Goal: Task Accomplishment & Management: Manage account settings

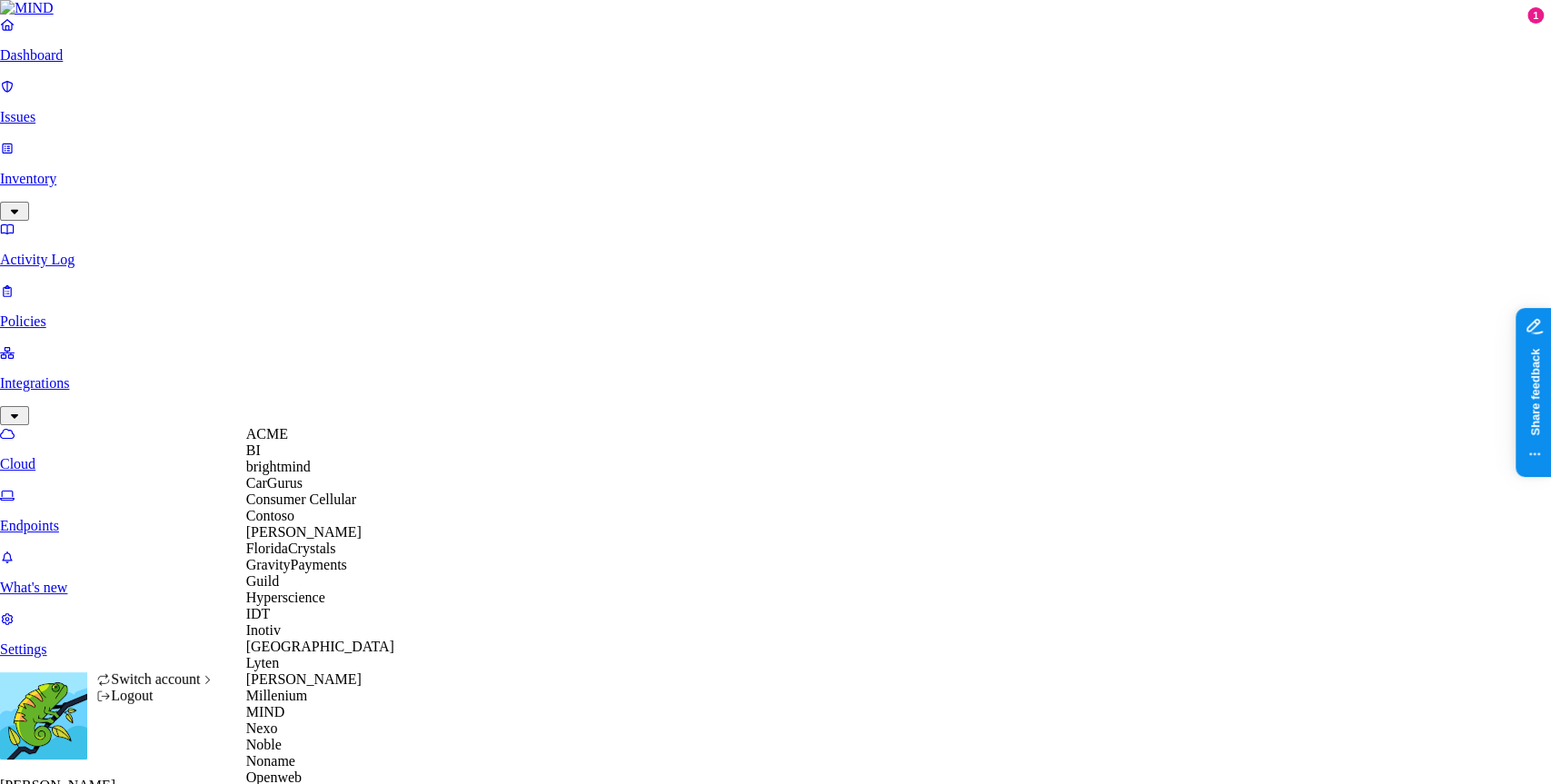
click at [312, 443] on div "ACME" at bounding box center [335, 434] width 177 height 17
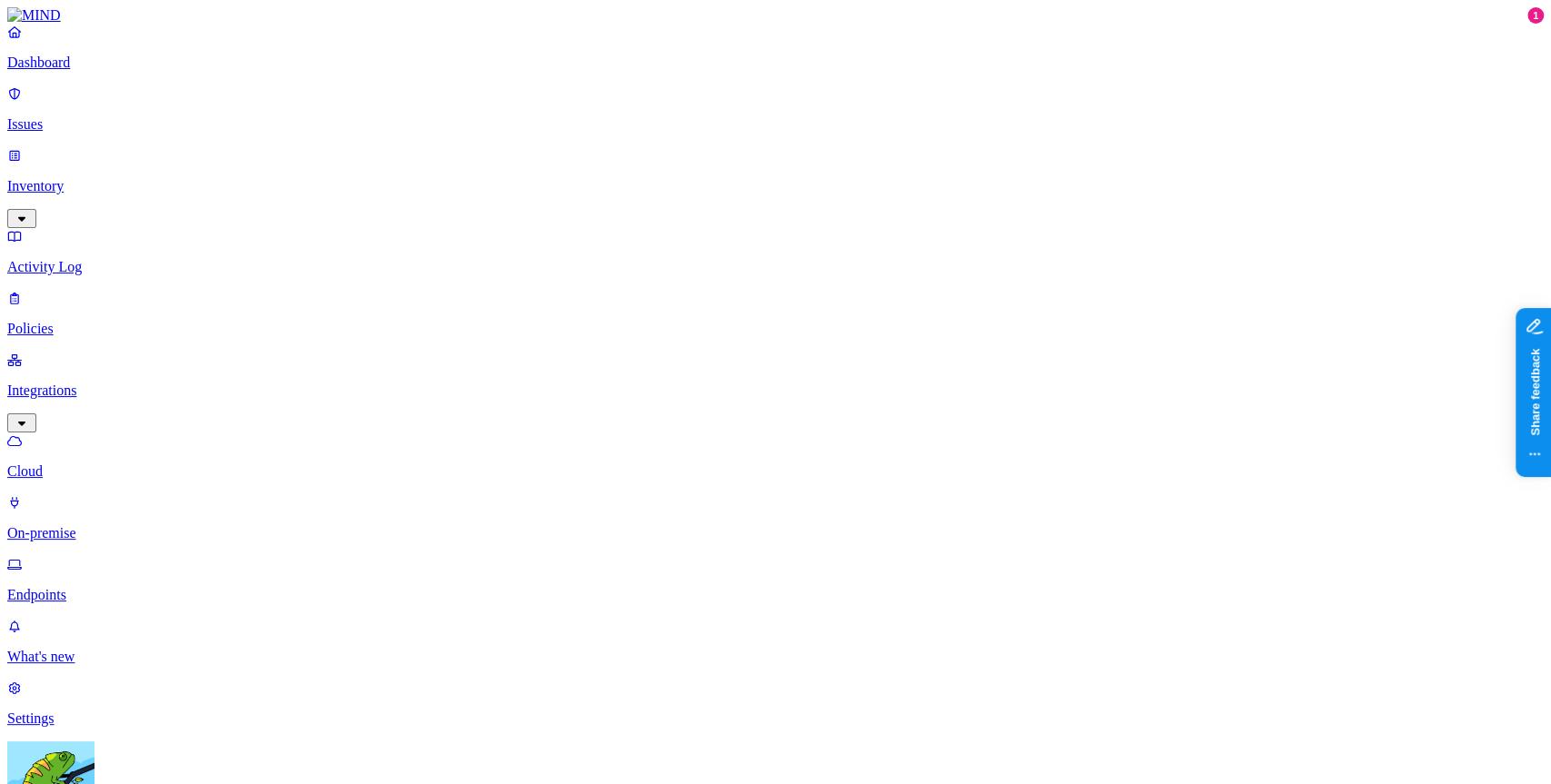
click at [98, 117] on p "Issues" at bounding box center [775, 124] width 1536 height 17
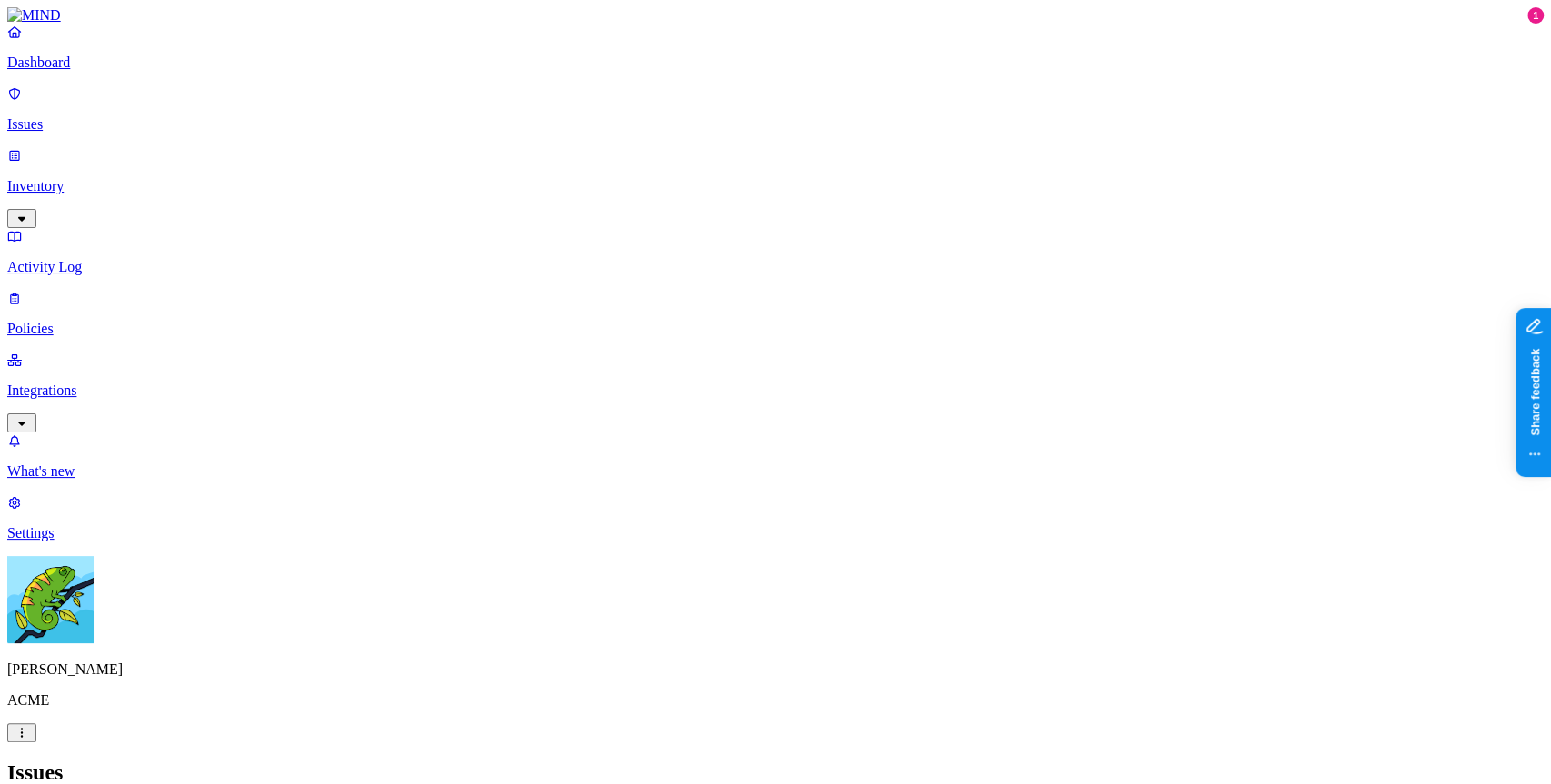
click at [117, 320] on p "Policies" at bounding box center [775, 329] width 1536 height 17
click at [1482, 760] on div "Policies Create Policy" at bounding box center [775, 790] width 1536 height 62
drag, startPoint x: 1465, startPoint y: 29, endPoint x: 1453, endPoint y: 29, distance: 12.0
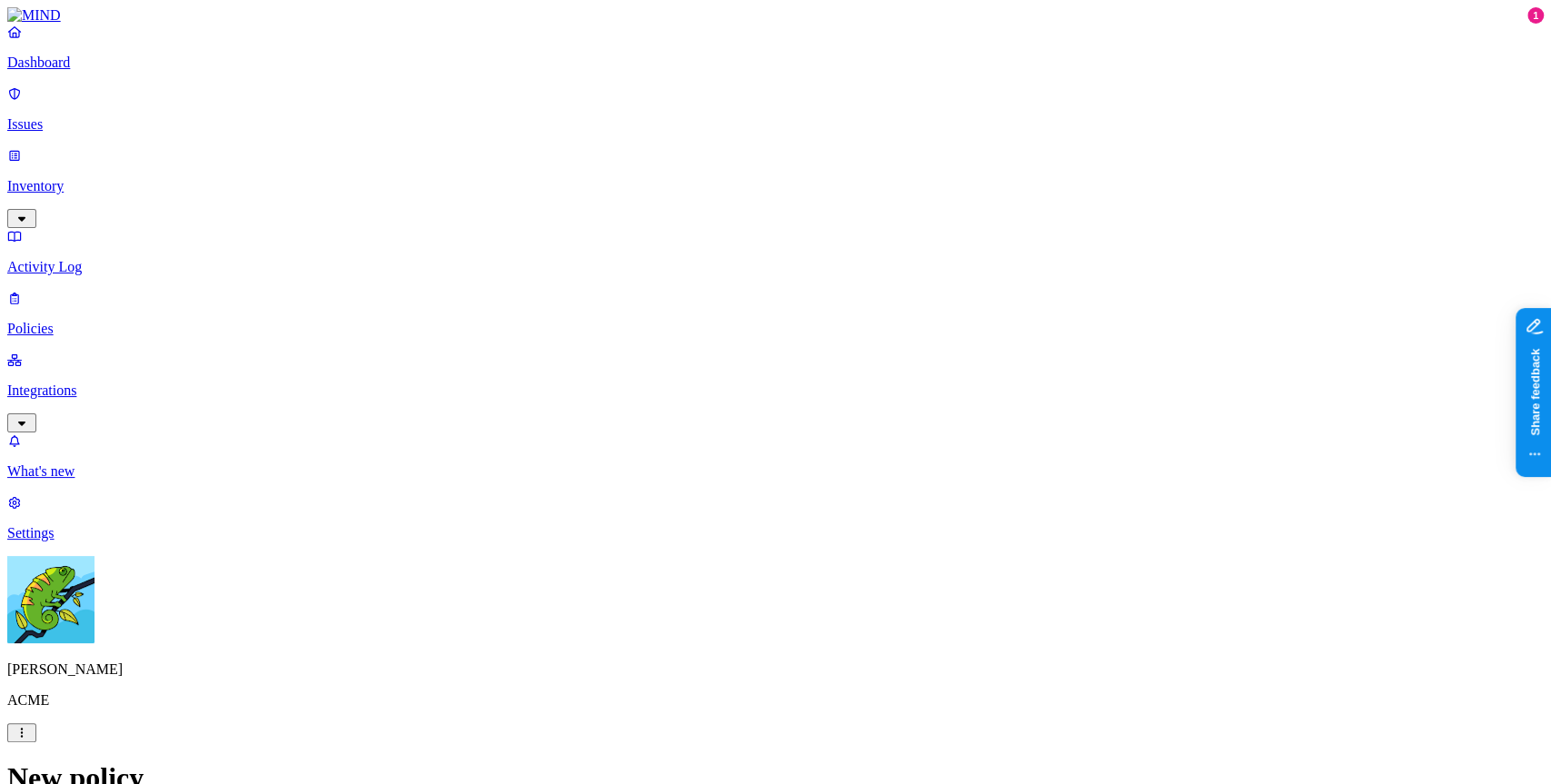
type input "Block"
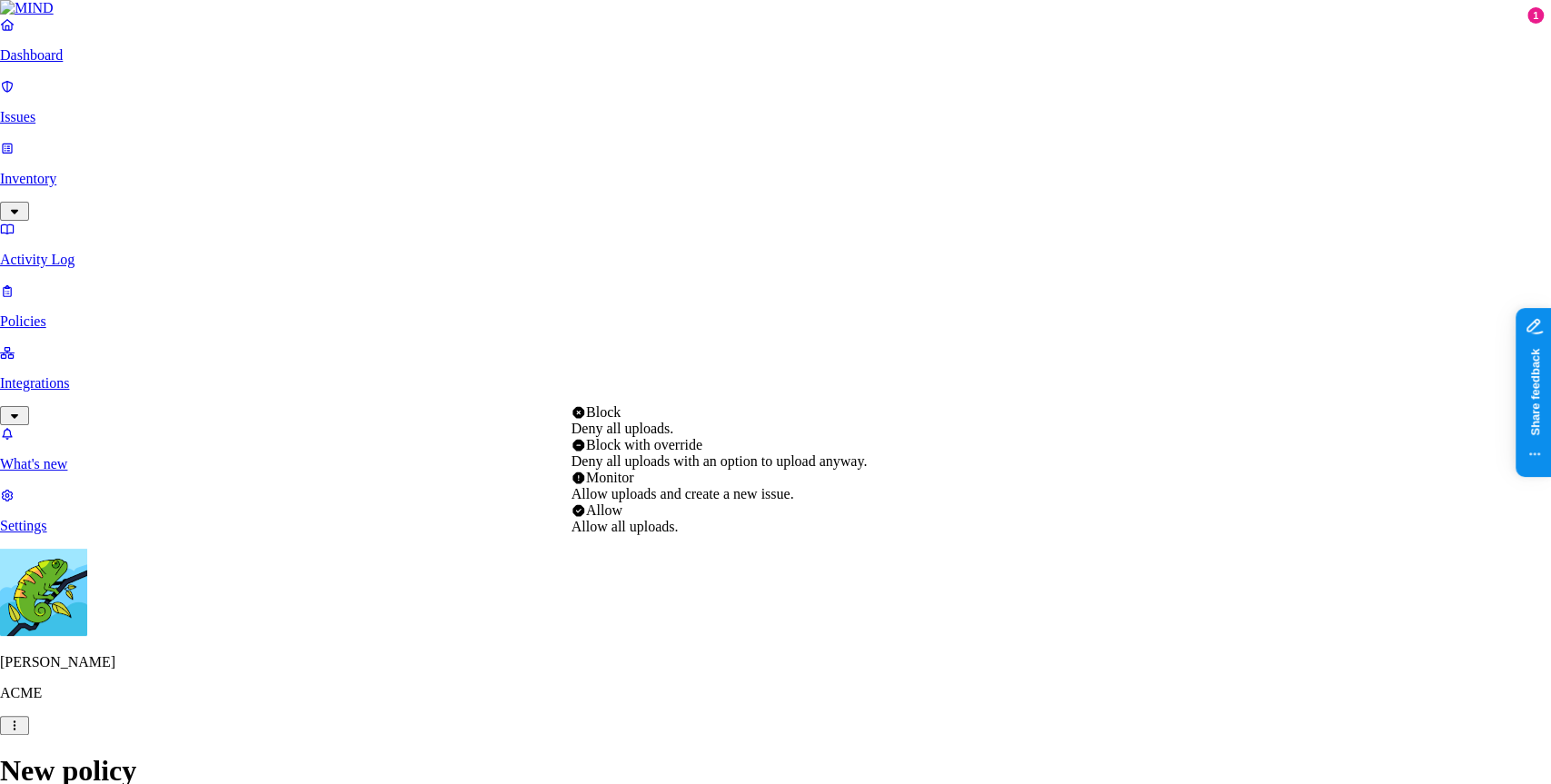
select select "4"
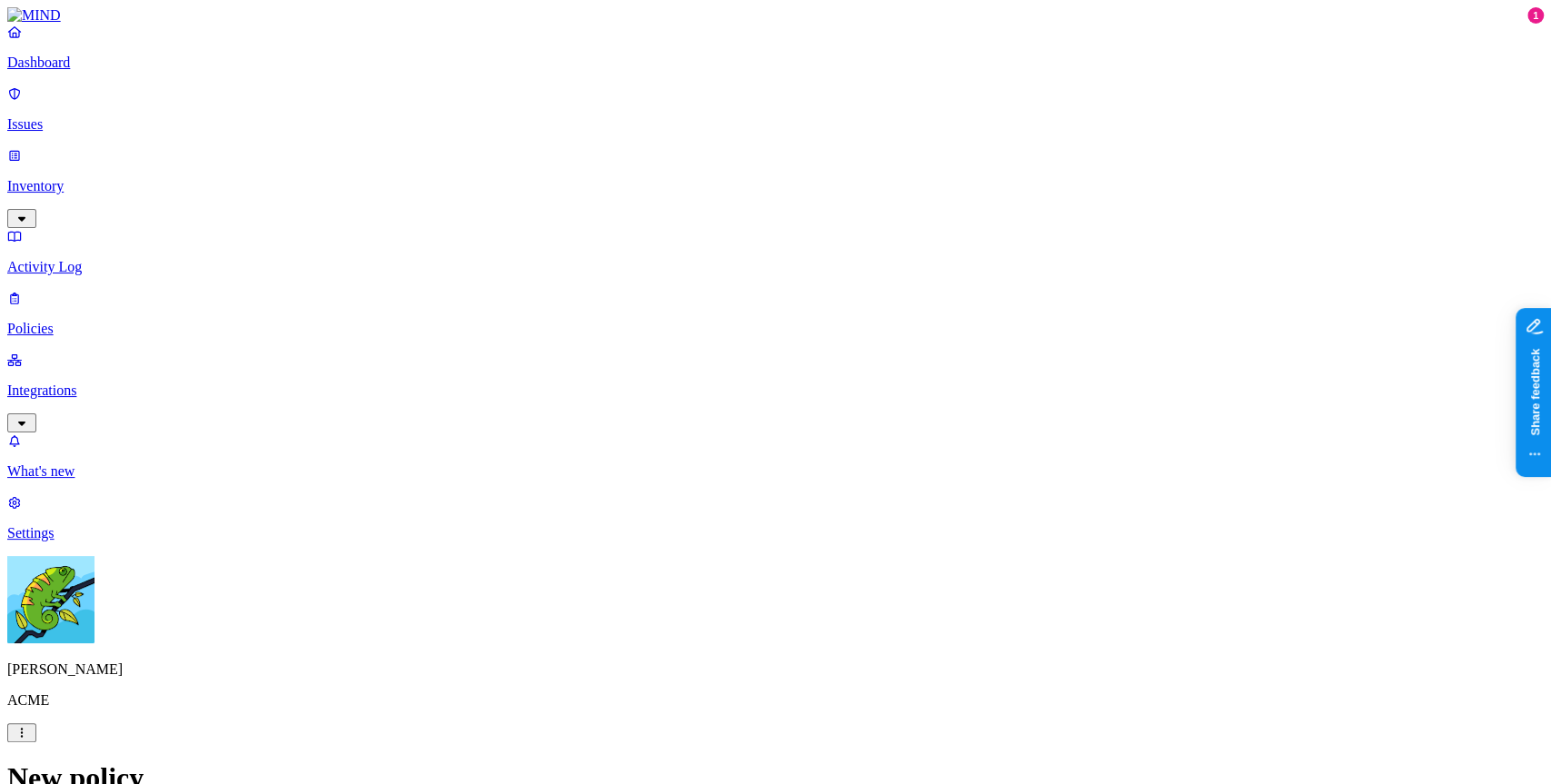
scroll to position [610, 0]
drag, startPoint x: 543, startPoint y: 238, endPoint x: 585, endPoint y: 270, distance: 52.8
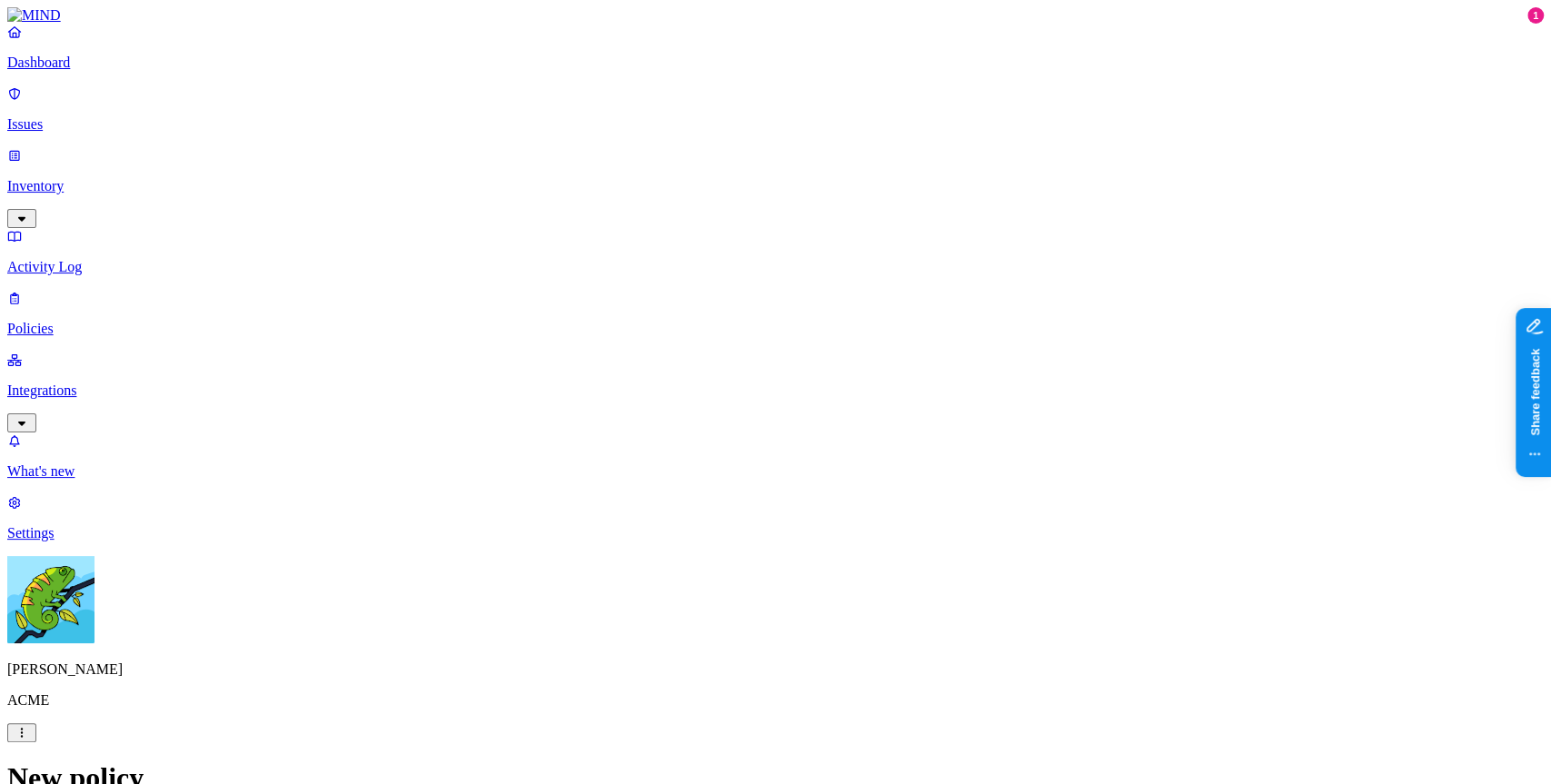
click at [727, 361] on label "Web Category" at bounding box center [700, 363] width 53 height 32
click at [727, 366] on label "Web Category" at bounding box center [700, 363] width 53 height 32
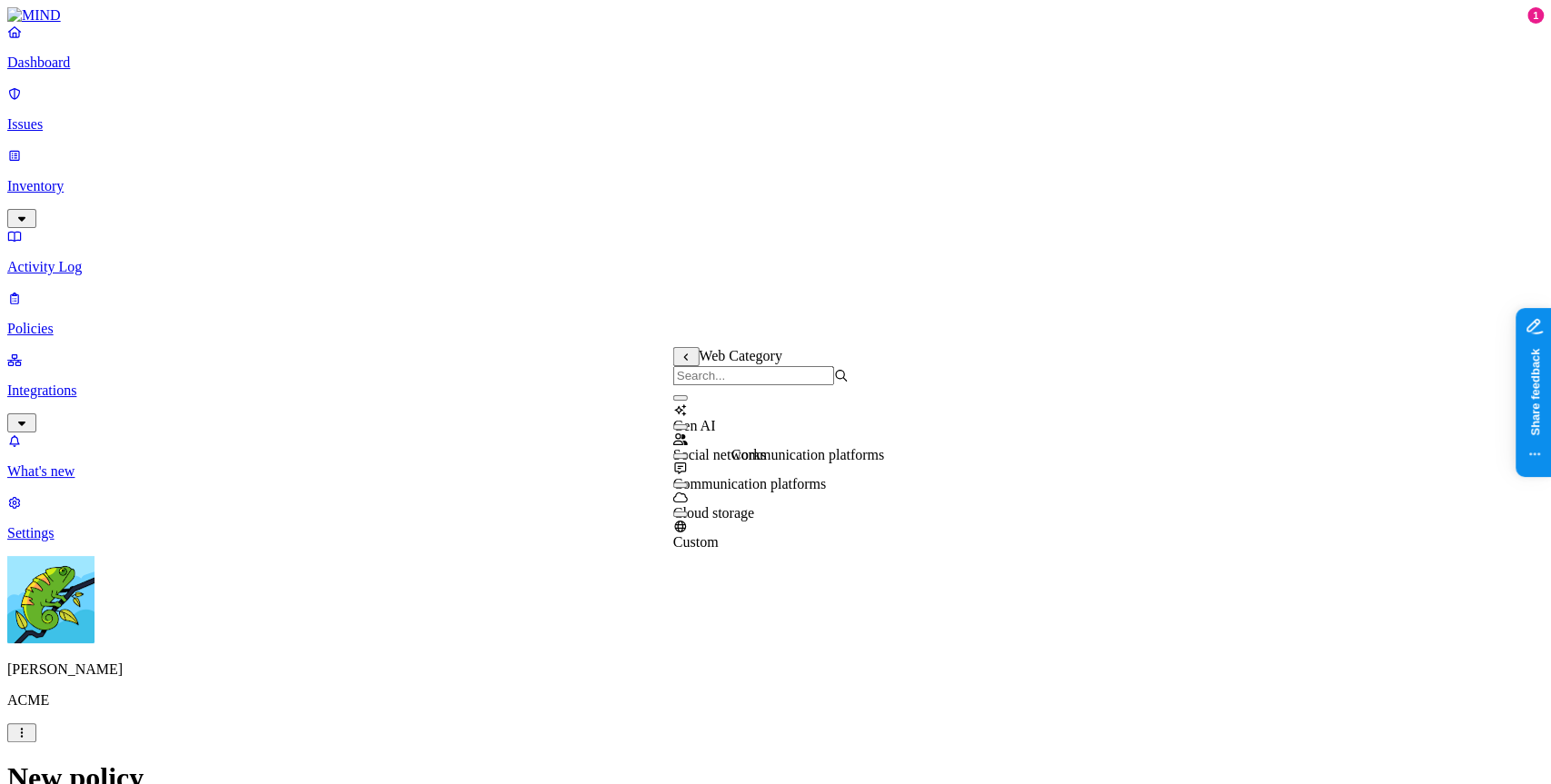
click at [785, 430] on div "Gen AI" at bounding box center [760, 409] width 176 height 49
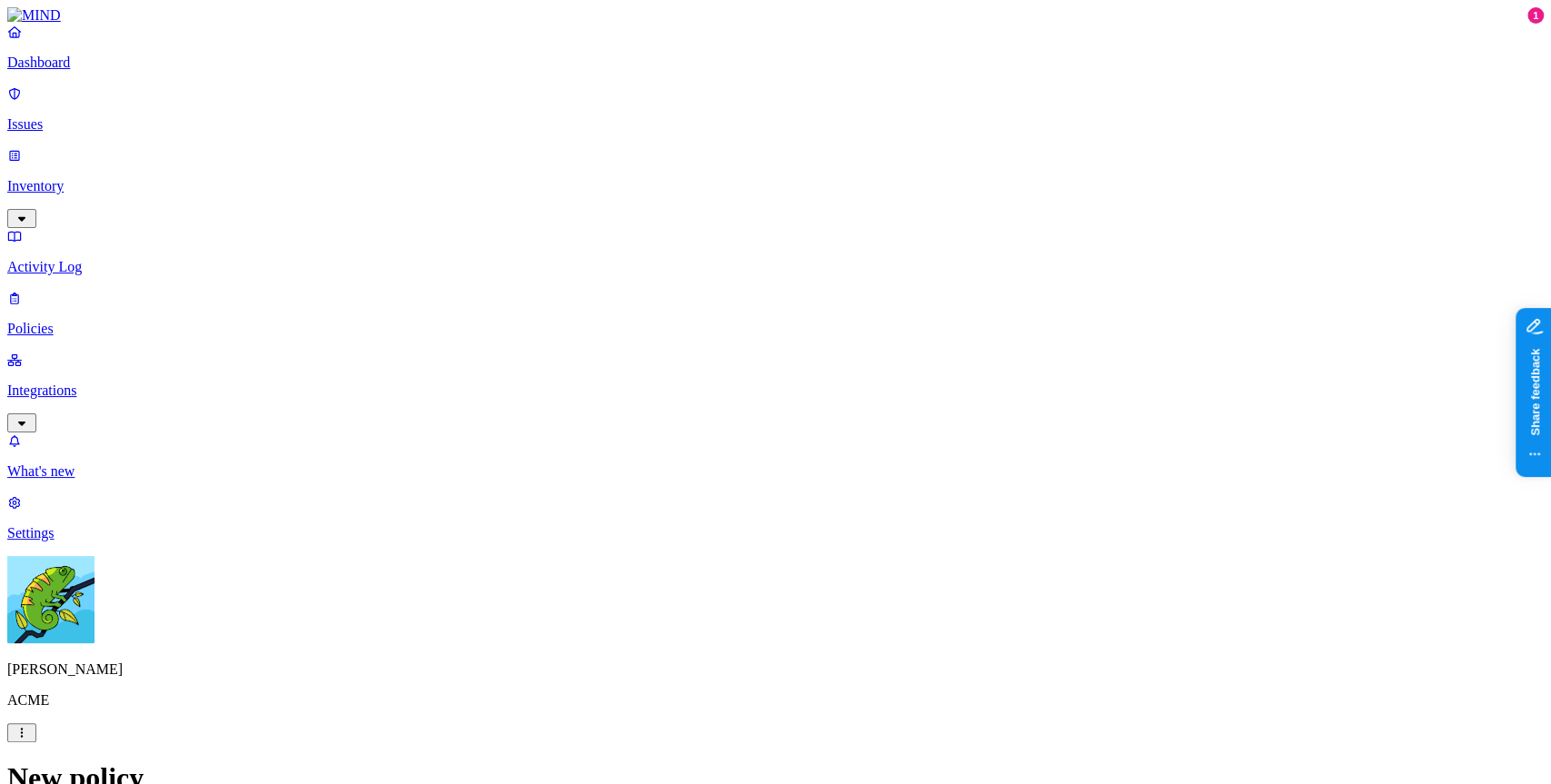
scroll to position [1025, 0]
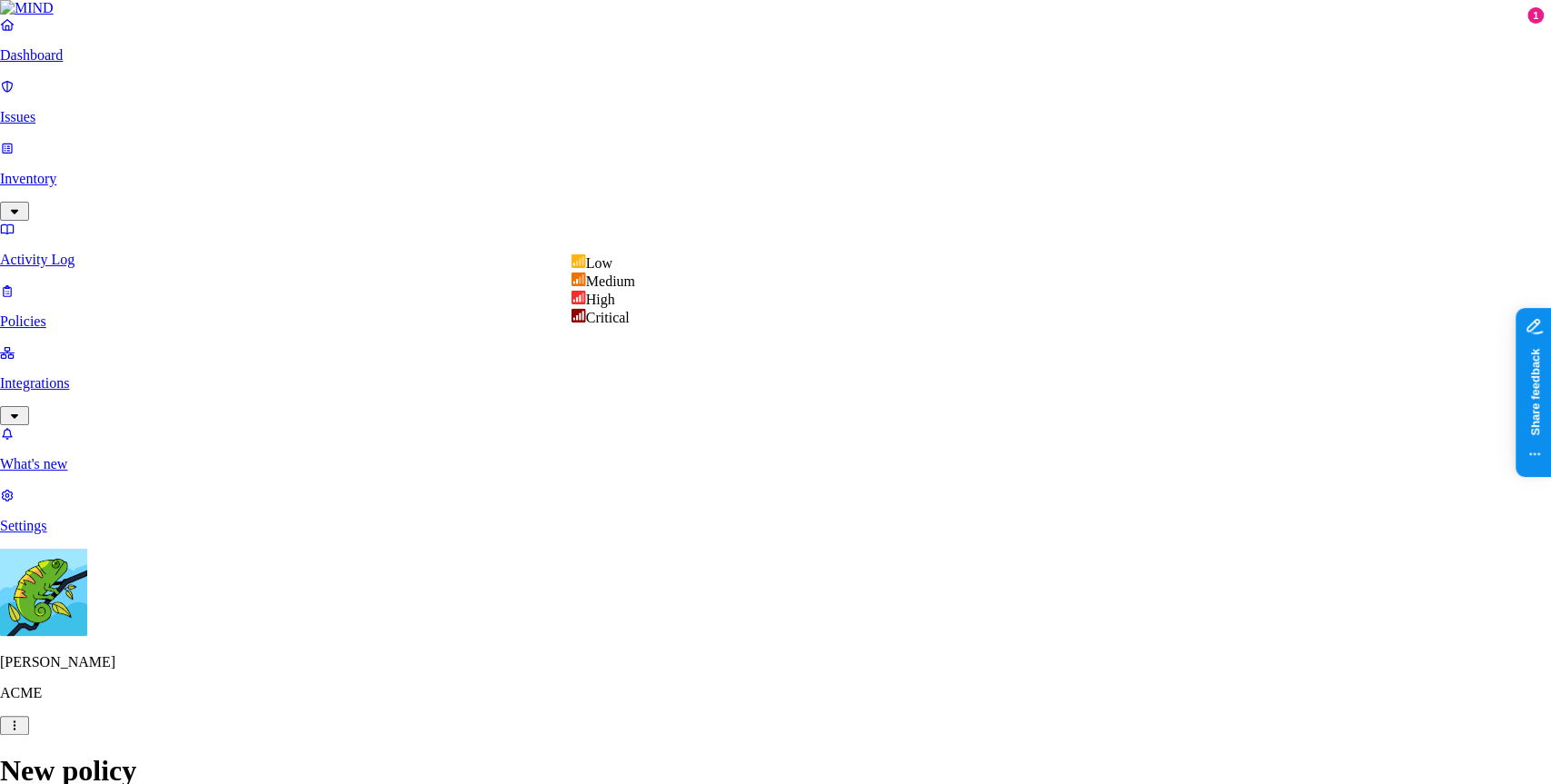
select select "4"
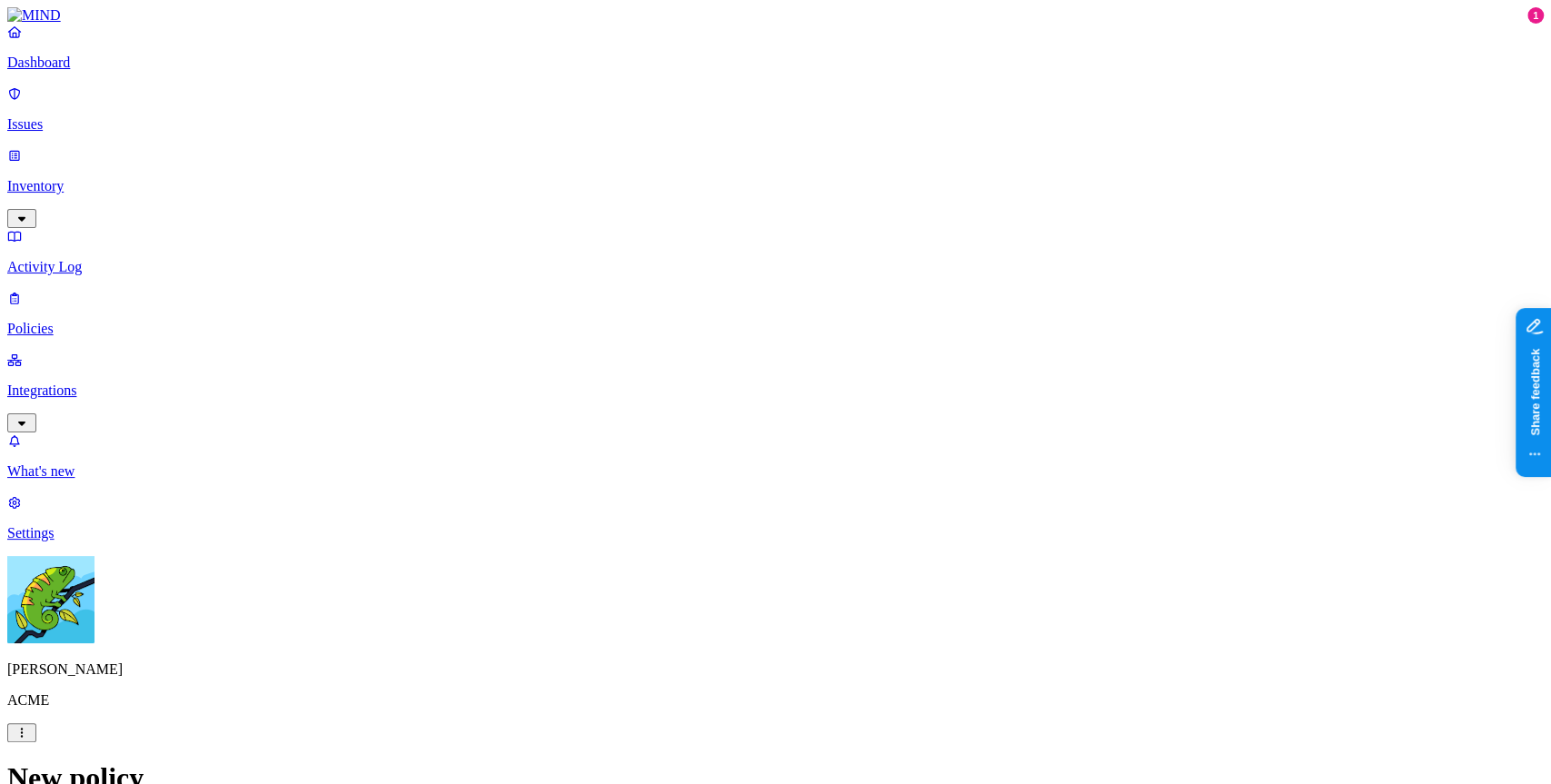
scroll to position [1021, 0]
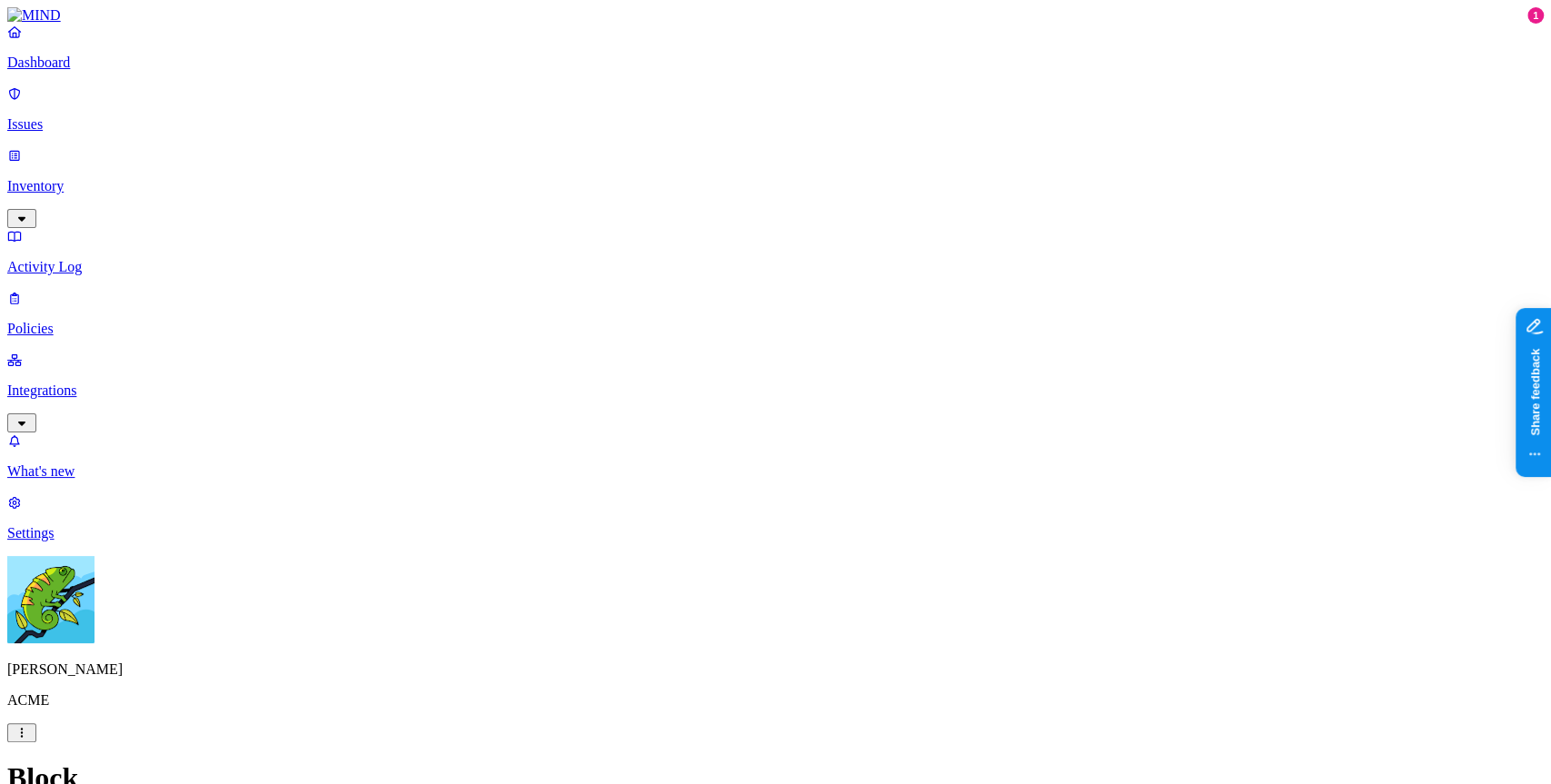
scroll to position [99, 0]
click at [165, 320] on p "Policies" at bounding box center [775, 329] width 1536 height 17
click at [952, 760] on div "Policies Create Policy" at bounding box center [775, 790] width 1536 height 62
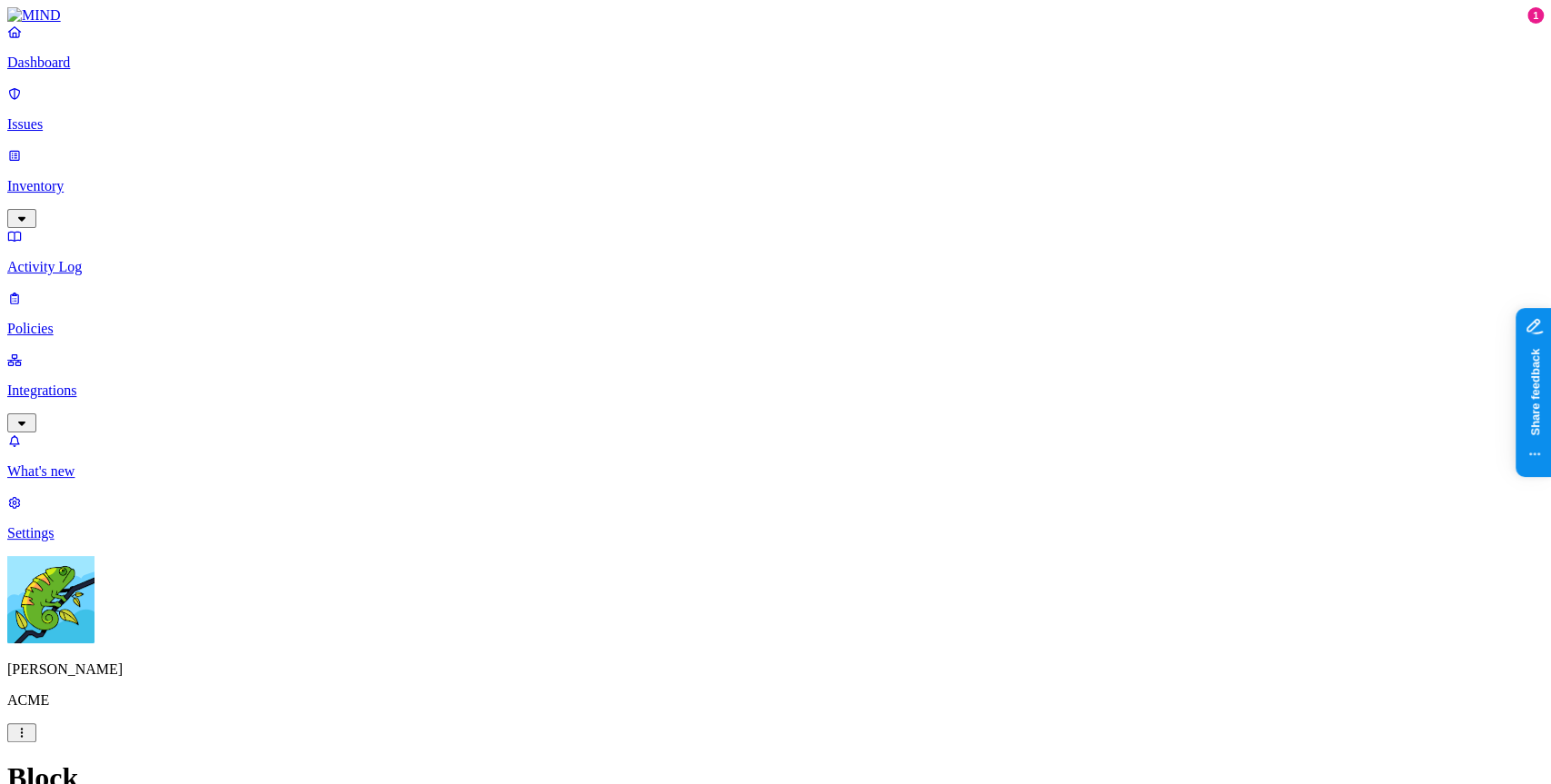
click at [668, 142] on label "Data type" at bounding box center [654, 144] width 28 height 32
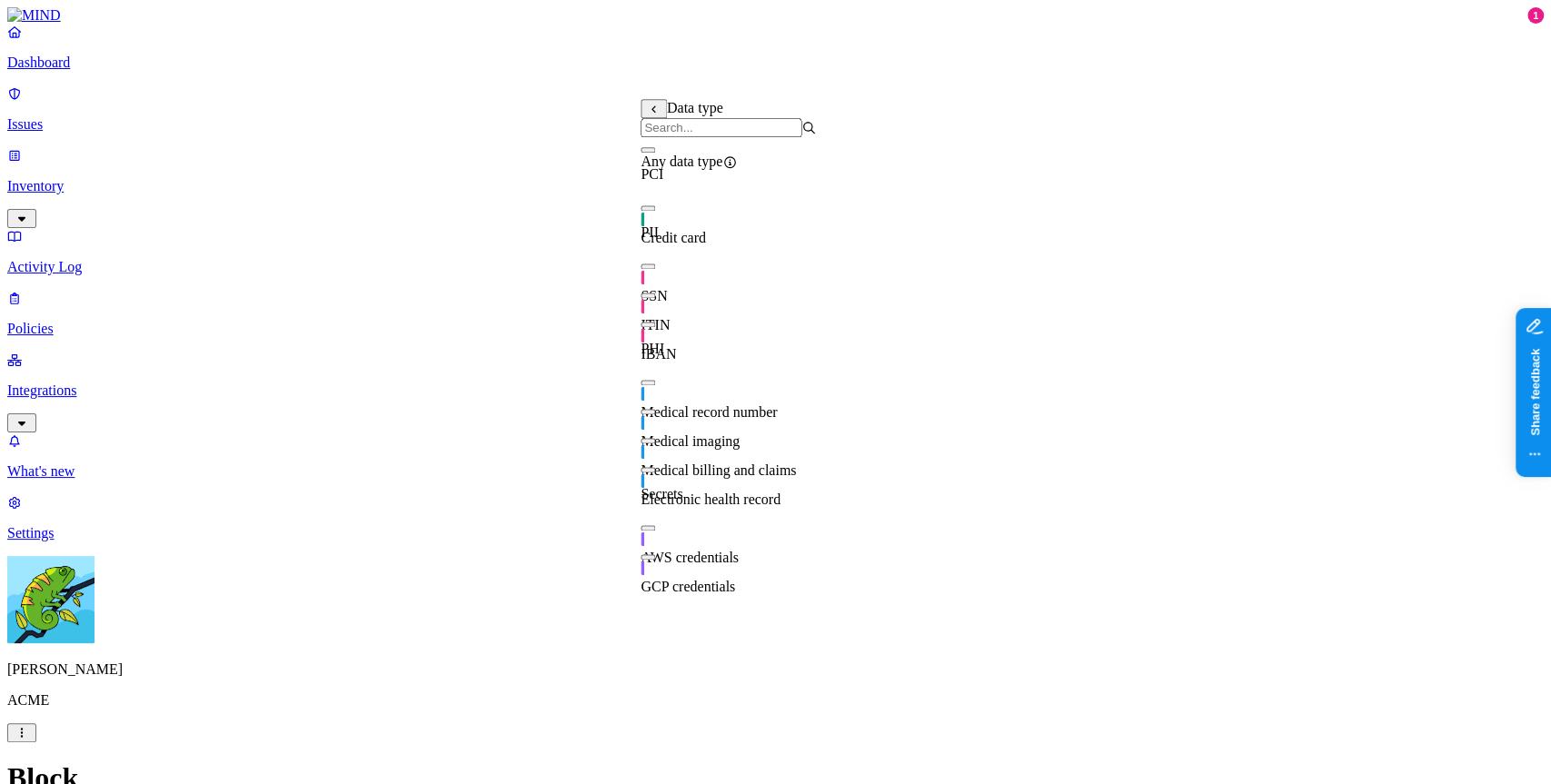
click at [712, 167] on span "Any data type" at bounding box center [681, 161] width 82 height 16
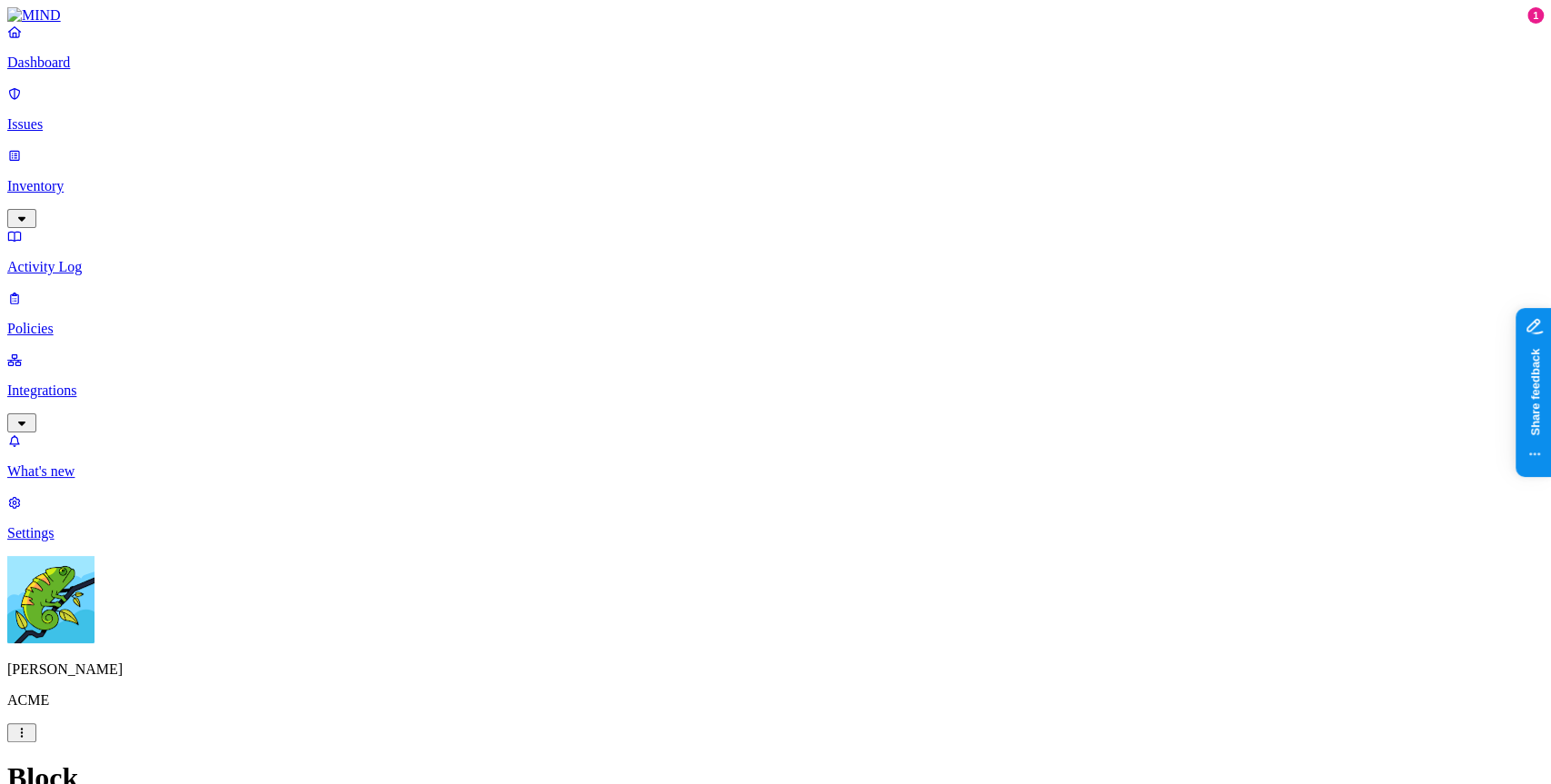
scroll to position [916, 0]
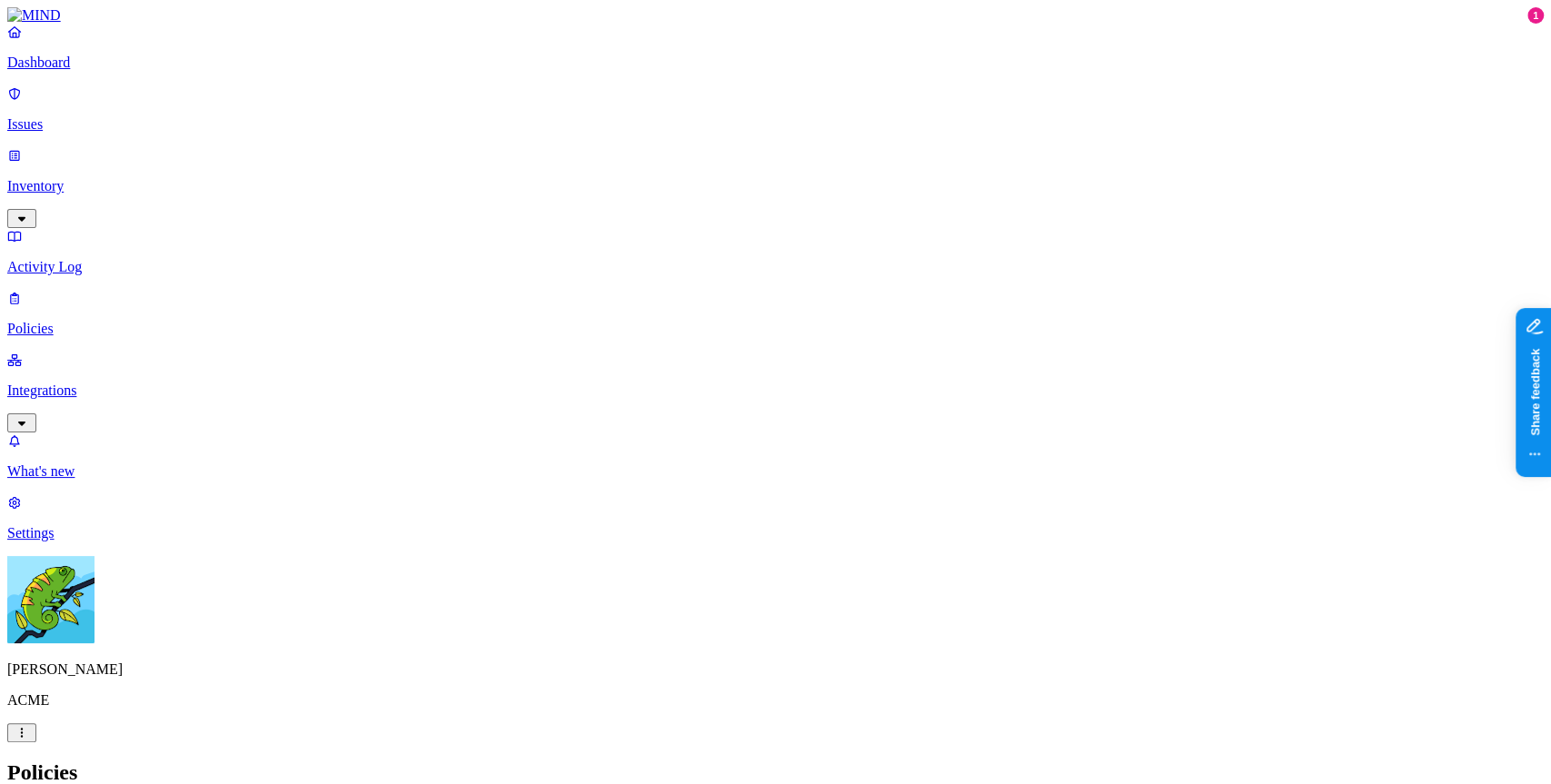
click at [79, 541] on p "Settings" at bounding box center [775, 534] width 1536 height 17
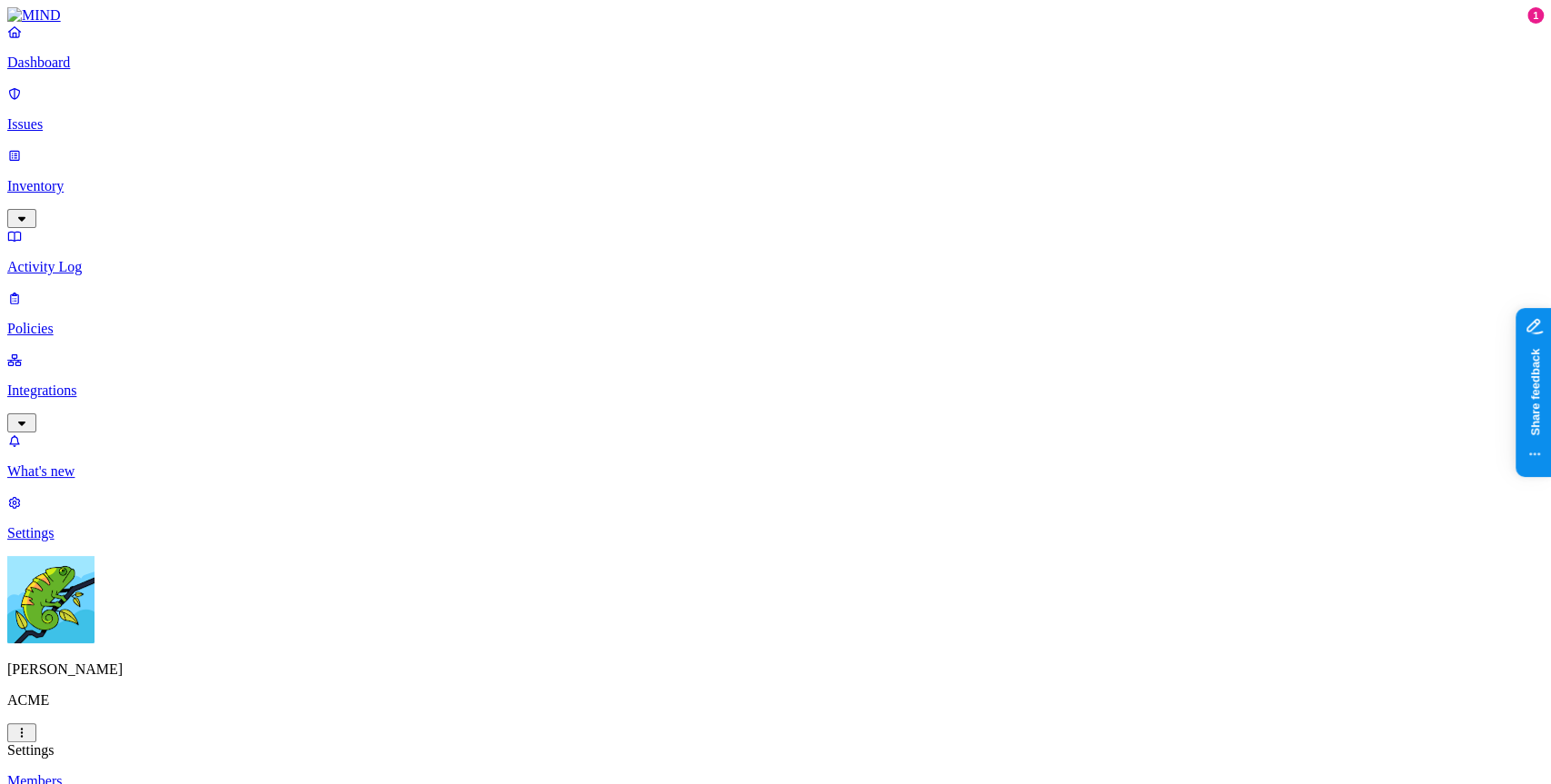
drag, startPoint x: 1062, startPoint y: 457, endPoint x: 676, endPoint y: 428, distance: 387.1
